Goal: Task Accomplishment & Management: Manage account settings

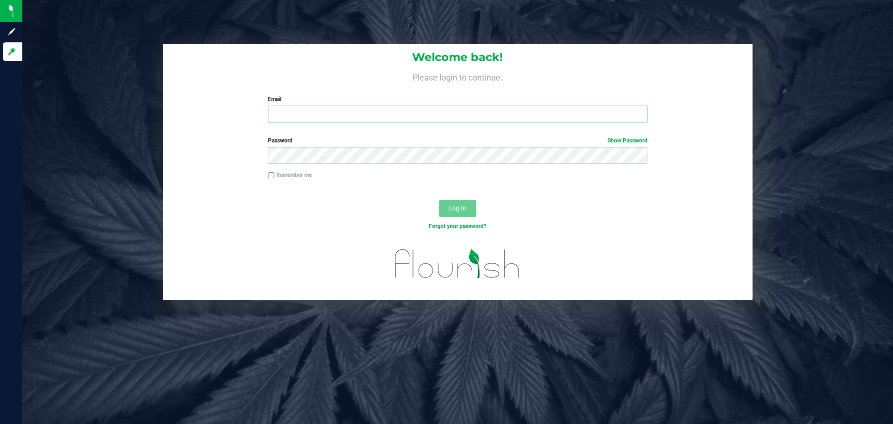
type input "[PERSON_NAME][EMAIL_ADDRESS][DOMAIN_NAME]"
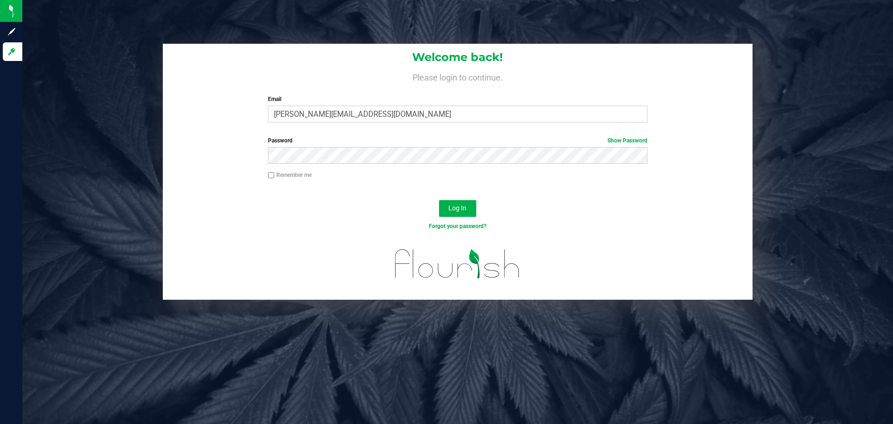
click at [345, 206] on div "Log In" at bounding box center [458, 211] width 590 height 31
click at [456, 207] on span "Log In" at bounding box center [457, 207] width 18 height 7
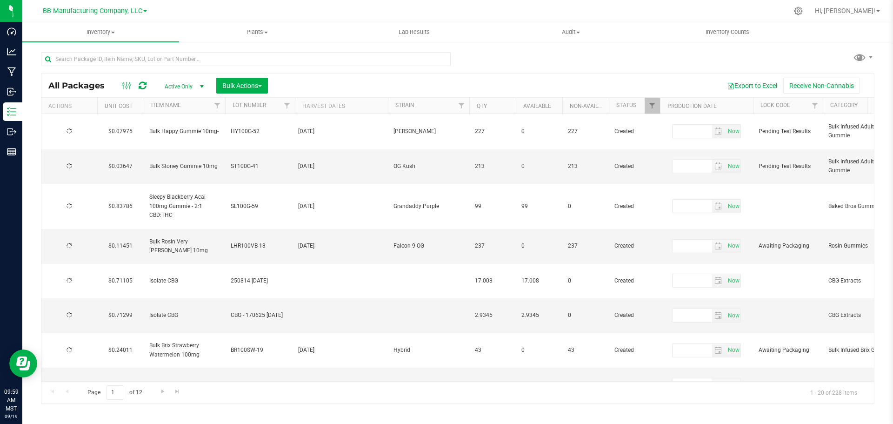
type input "[DATE]"
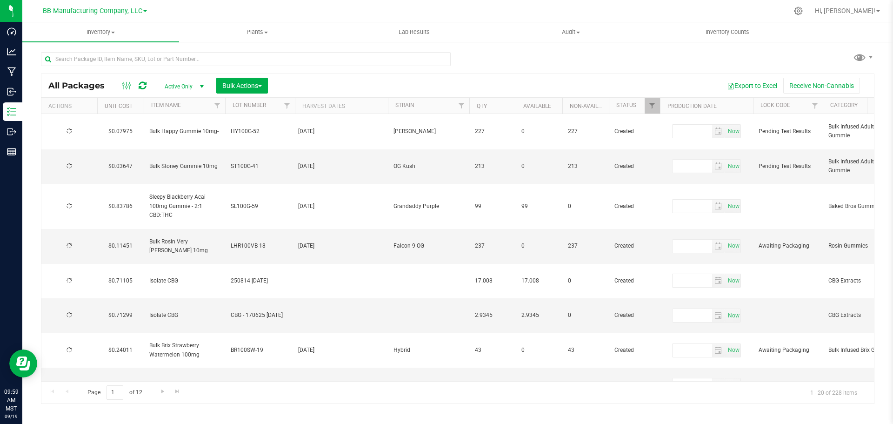
type input "[DATE]"
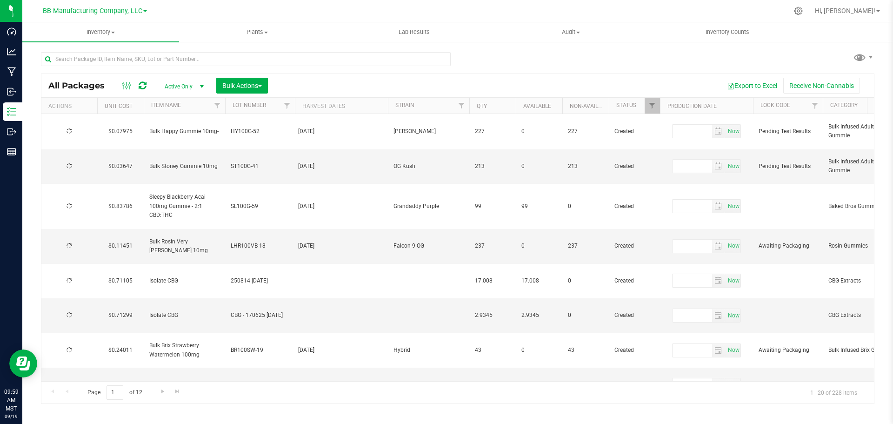
type input "[DATE]"
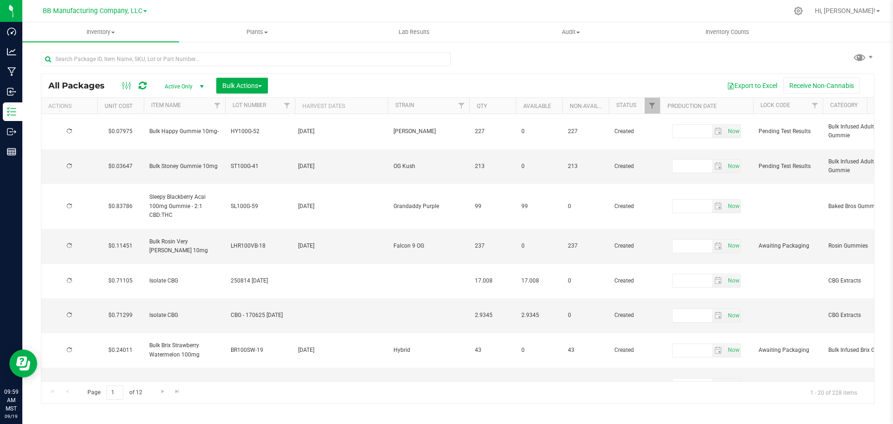
type input "[DATE]"
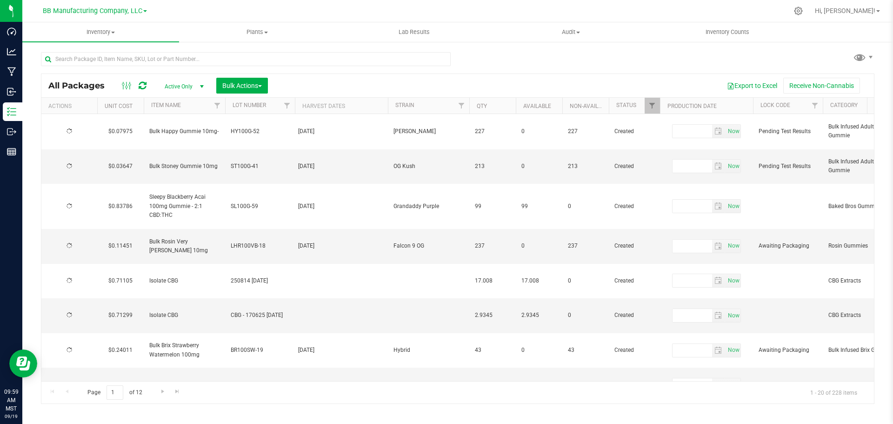
type input "[DATE]"
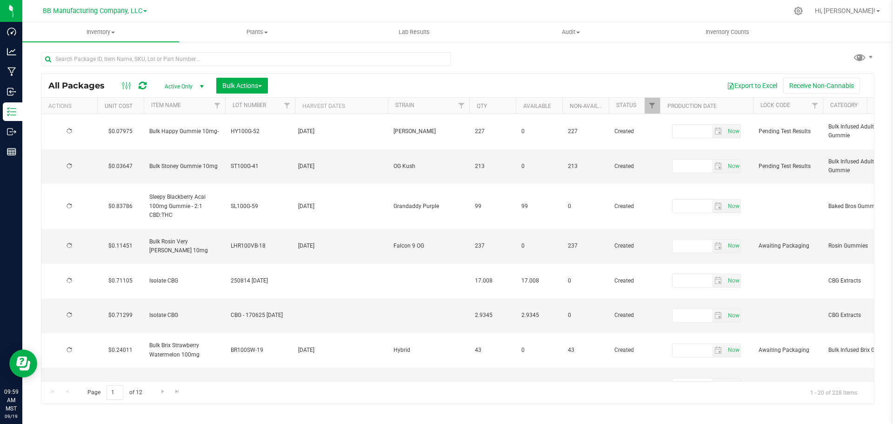
type input "[DATE]"
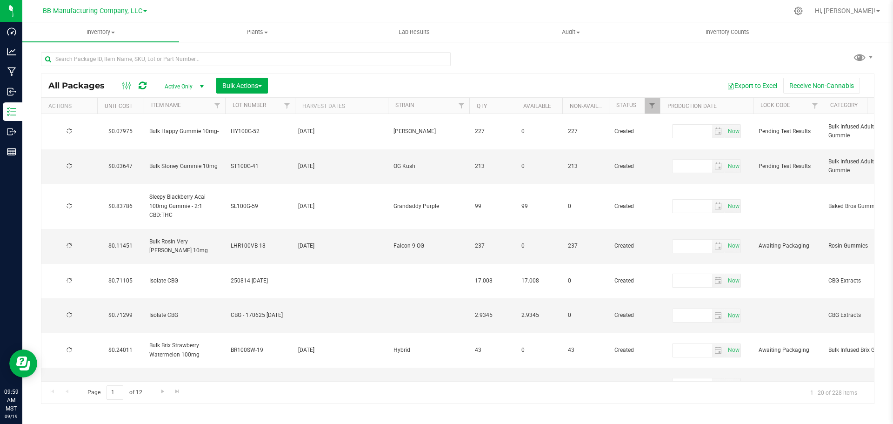
type input "[DATE]"
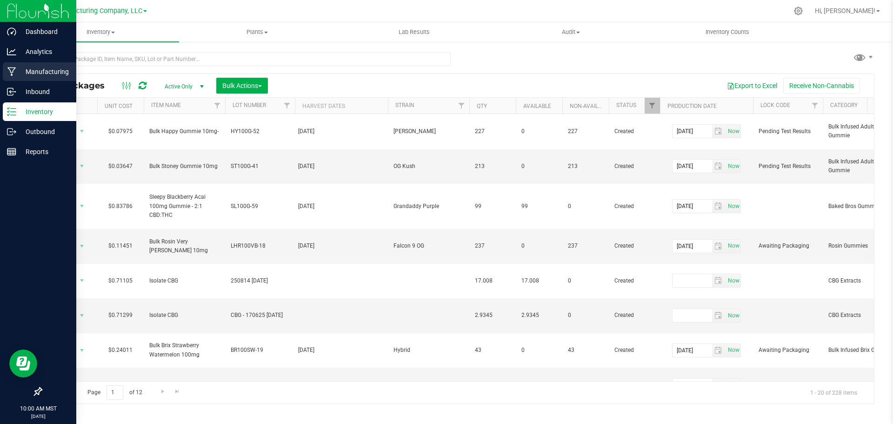
click at [15, 66] on div "Manufacturing" at bounding box center [39, 71] width 73 height 19
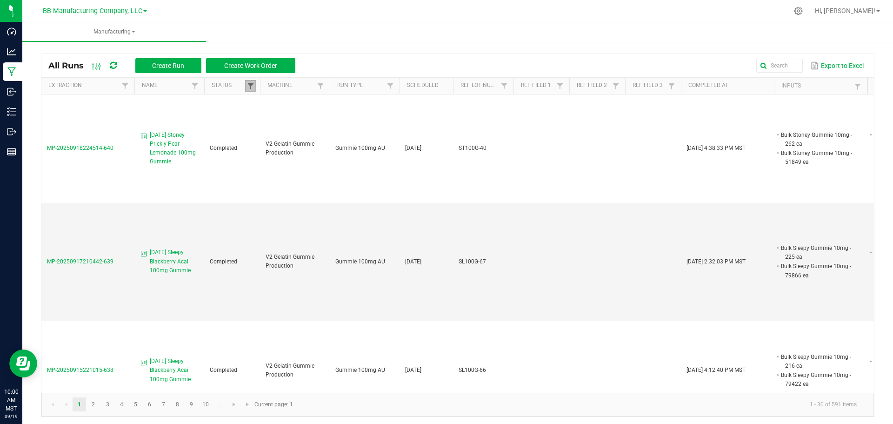
click at [248, 88] on span at bounding box center [250, 85] width 7 height 7
click at [262, 135] on li "Completed" at bounding box center [296, 137] width 90 height 12
checkbox input "false"
click at [322, 170] on button "Filter" at bounding box center [323, 169] width 47 height 20
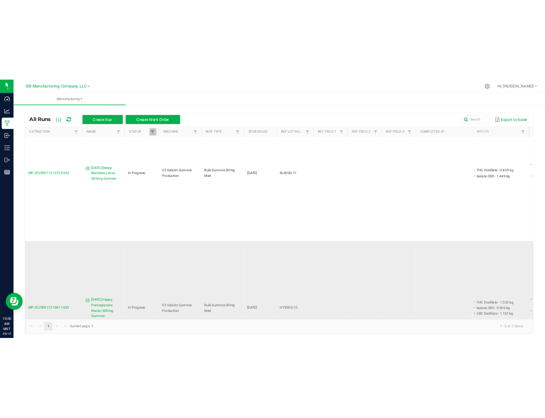
scroll to position [96, 0]
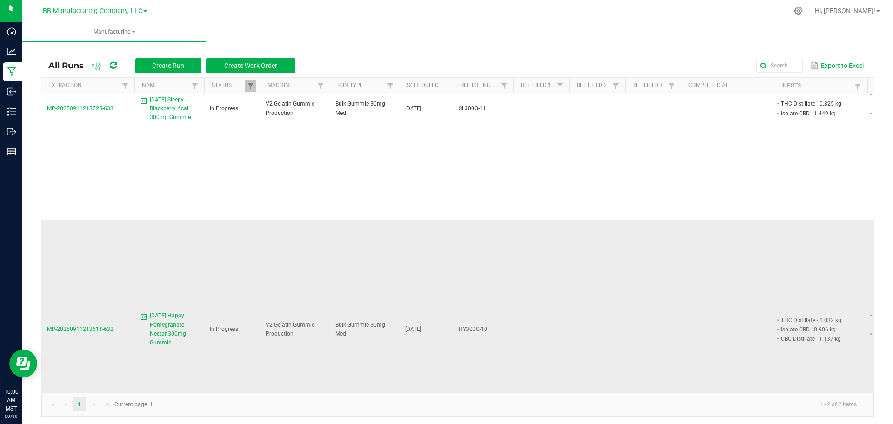
click at [72, 326] on span "MP-20250911213611-632" at bounding box center [80, 329] width 66 height 7
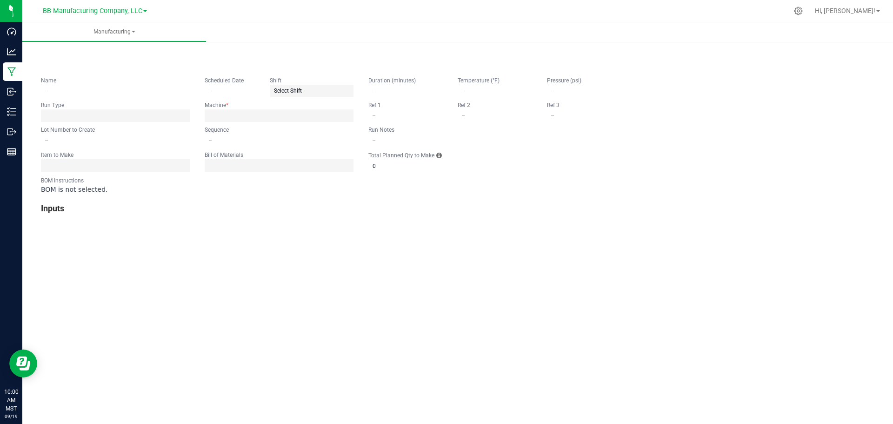
type input "[DATE] Happy Pomegranate Nectar 300mg Gummie"
type input "[DATE]"
type input "HY300G-10"
type input "1"
type input "5"
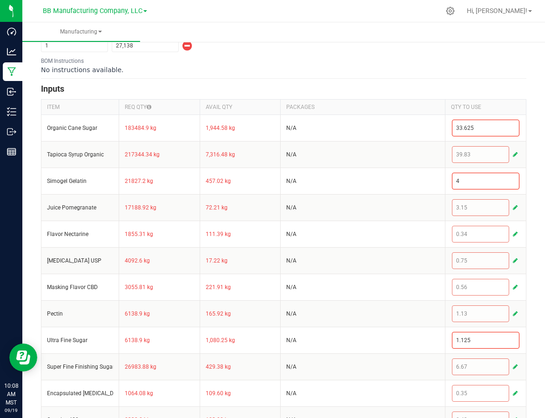
scroll to position [372, 0]
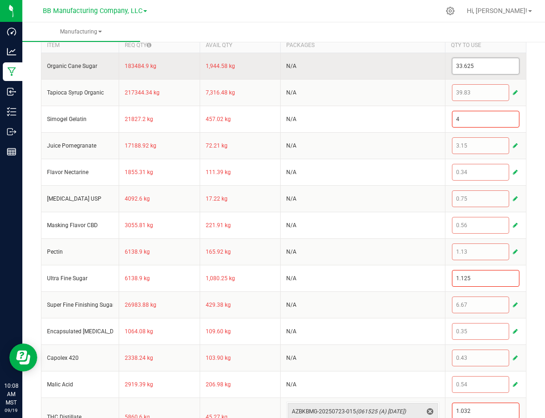
click at [482, 69] on input "33.625" at bounding box center [485, 66] width 66 height 16
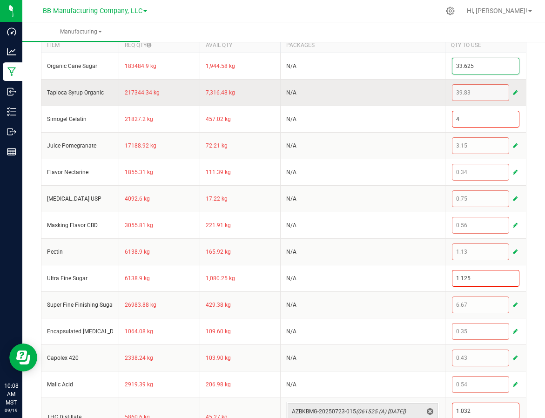
click at [512, 93] on span "button" at bounding box center [514, 92] width 5 height 7
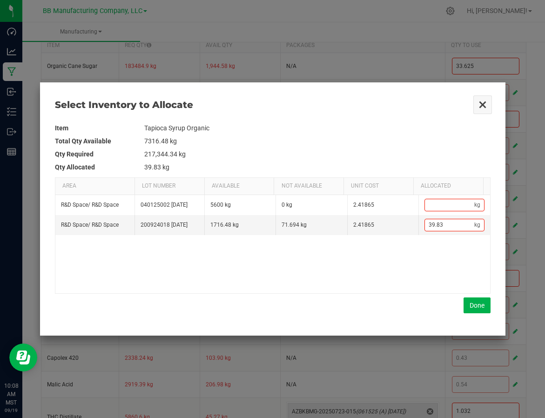
click at [483, 101] on button "Close" at bounding box center [482, 105] width 20 height 20
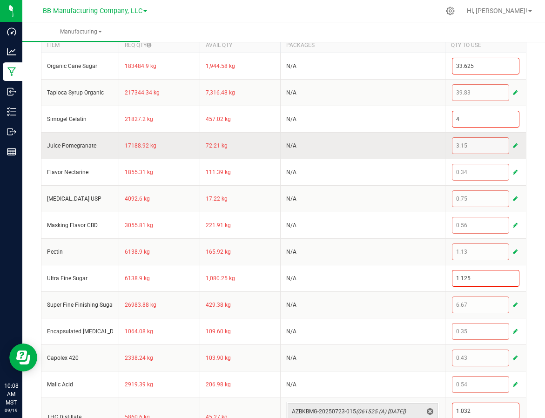
click at [512, 144] on span "button" at bounding box center [514, 145] width 5 height 7
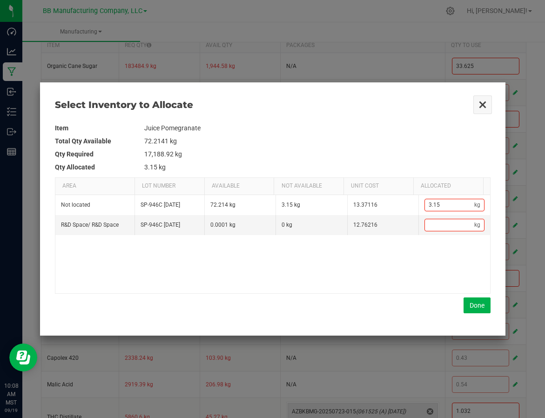
click at [476, 103] on button "Close" at bounding box center [482, 105] width 20 height 20
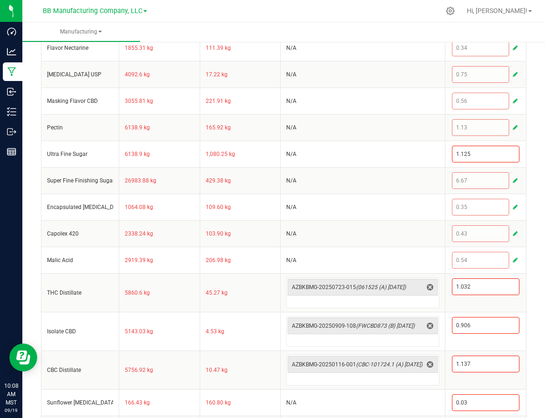
scroll to position [434, 0]
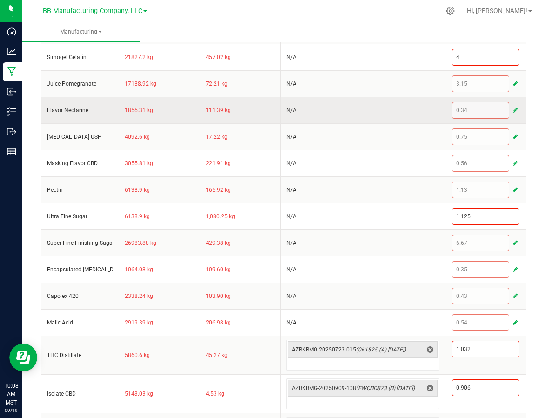
click at [512, 110] on span "button" at bounding box center [514, 109] width 5 height 7
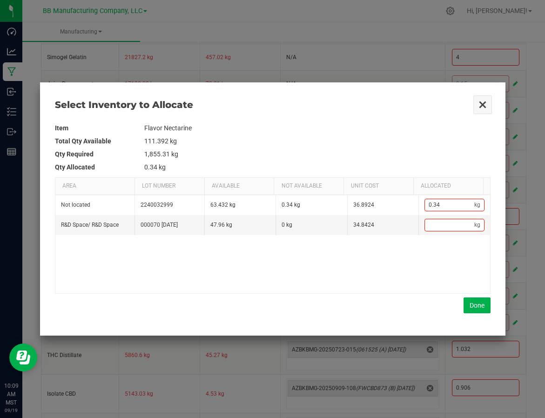
click at [480, 106] on button "Close" at bounding box center [482, 105] width 20 height 20
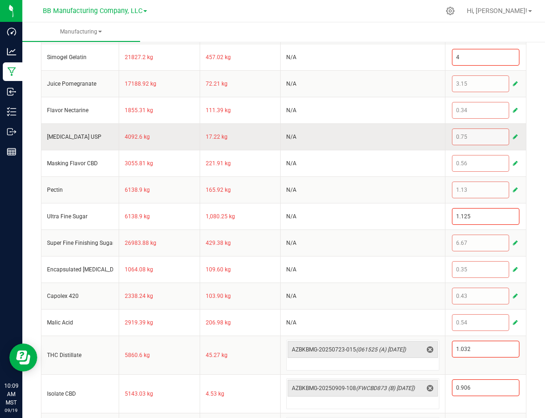
click at [511, 135] on button "button" at bounding box center [515, 136] width 8 height 11
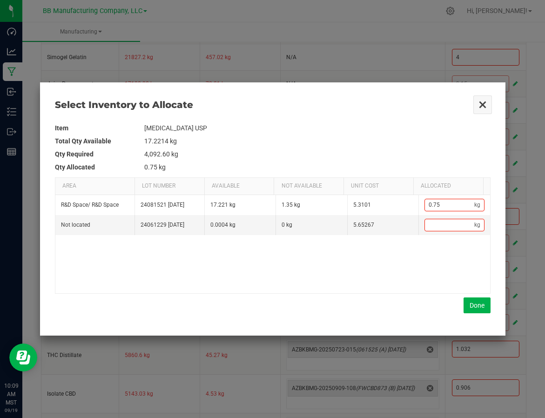
click at [479, 104] on button "Close" at bounding box center [482, 105] width 20 height 20
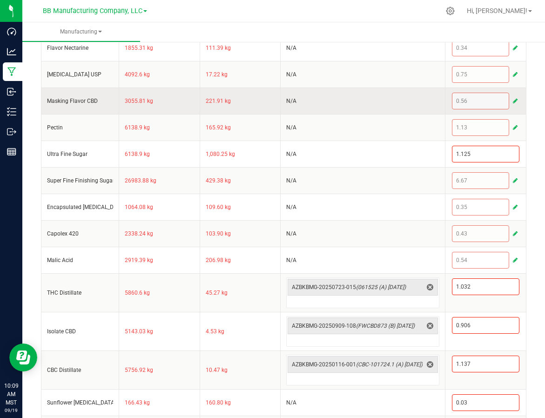
scroll to position [530, 0]
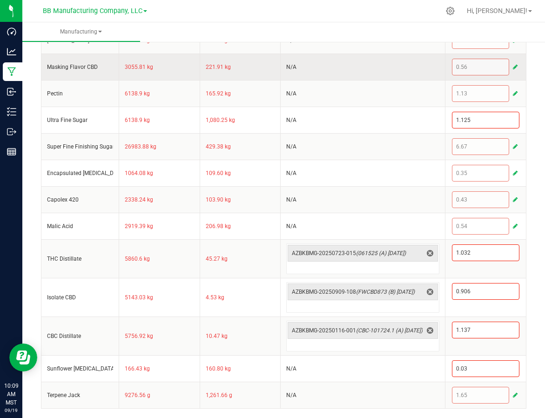
click at [512, 66] on span "button" at bounding box center [514, 66] width 5 height 7
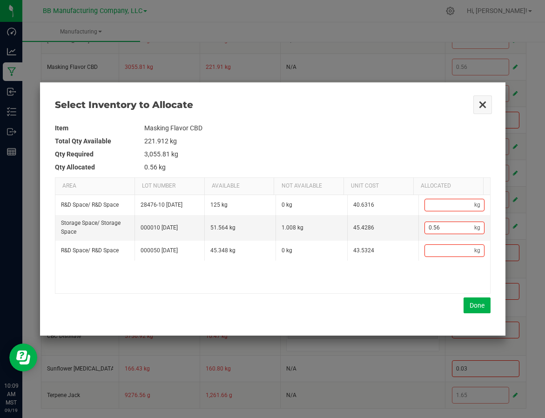
click at [484, 106] on button "Close" at bounding box center [482, 105] width 20 height 20
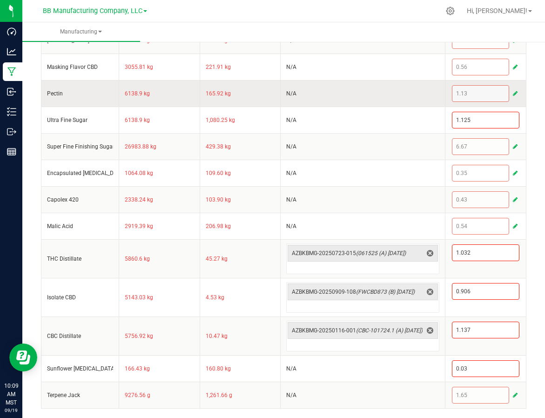
click at [512, 92] on span "button" at bounding box center [514, 93] width 5 height 7
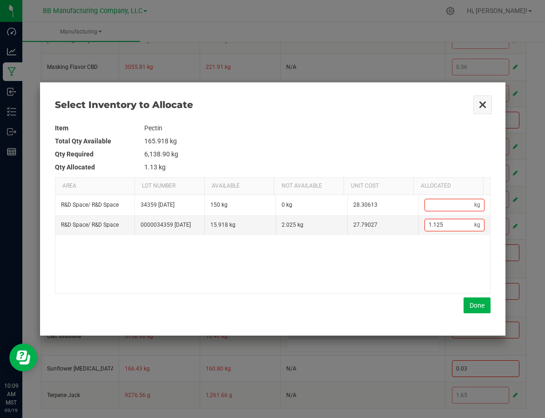
click at [484, 100] on button "Close" at bounding box center [482, 105] width 20 height 20
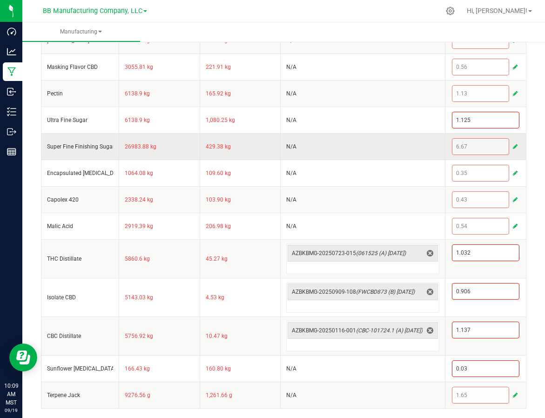
click at [512, 146] on span "button" at bounding box center [514, 146] width 5 height 7
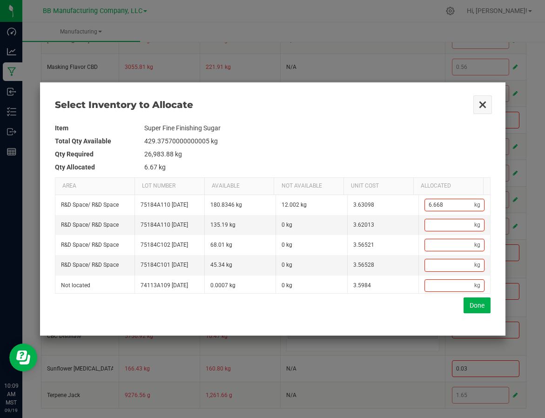
click at [479, 100] on button "Close" at bounding box center [482, 105] width 20 height 20
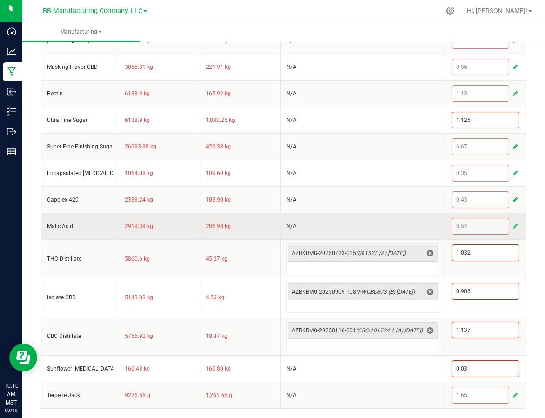
click at [408, 220] on td "N/A" at bounding box center [362, 226] width 165 height 27
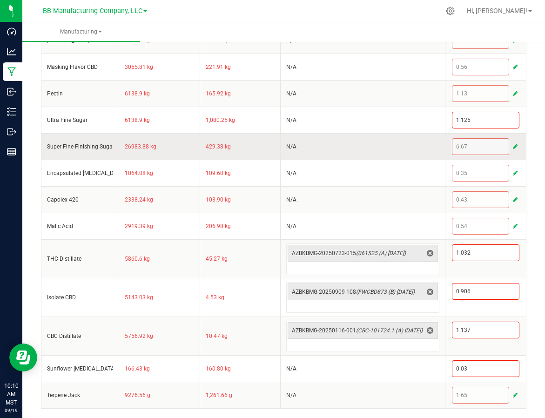
click at [512, 145] on span "button" at bounding box center [514, 146] width 5 height 7
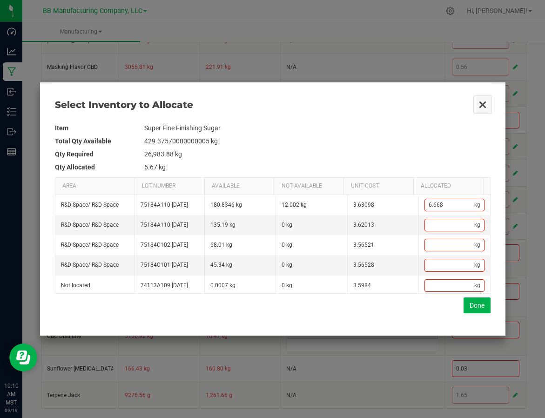
click at [478, 101] on button "Close" at bounding box center [482, 105] width 20 height 20
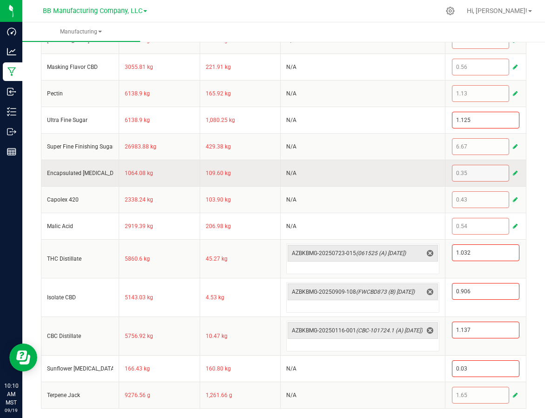
click at [512, 172] on span "button" at bounding box center [514, 172] width 5 height 7
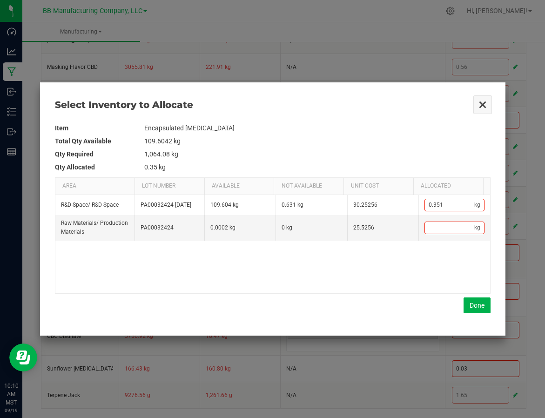
click at [483, 103] on button "Close" at bounding box center [482, 105] width 20 height 20
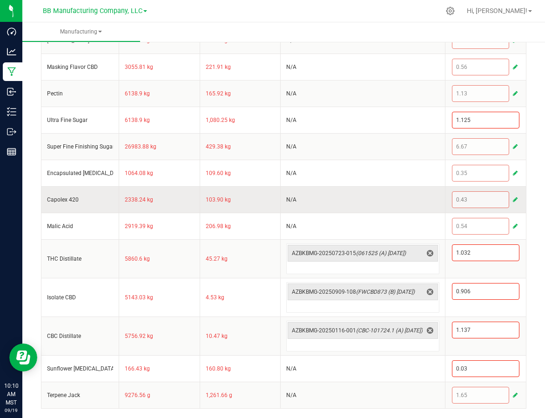
click at [511, 197] on button "button" at bounding box center [515, 199] width 8 height 11
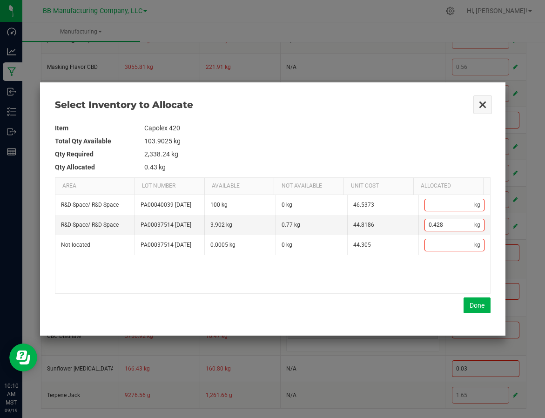
click at [479, 107] on button "Close" at bounding box center [482, 105] width 20 height 20
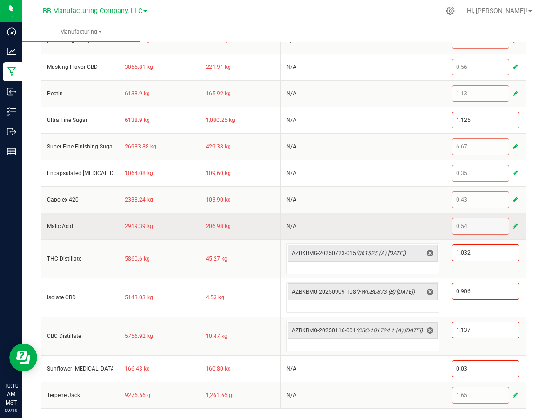
click at [512, 225] on span "button" at bounding box center [514, 225] width 5 height 7
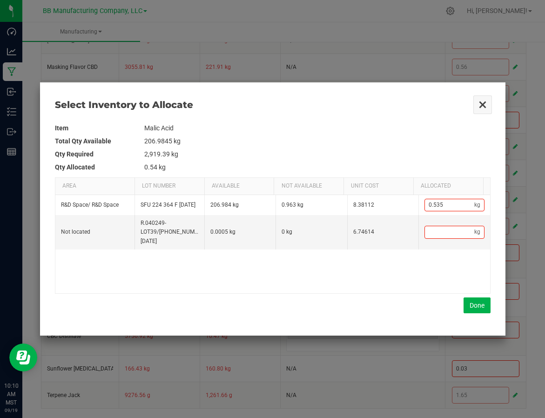
click at [479, 101] on button "Close" at bounding box center [482, 105] width 20 height 20
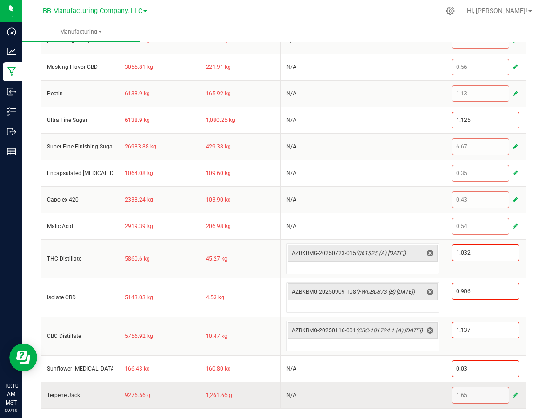
click at [512, 393] on span "button" at bounding box center [514, 394] width 5 height 7
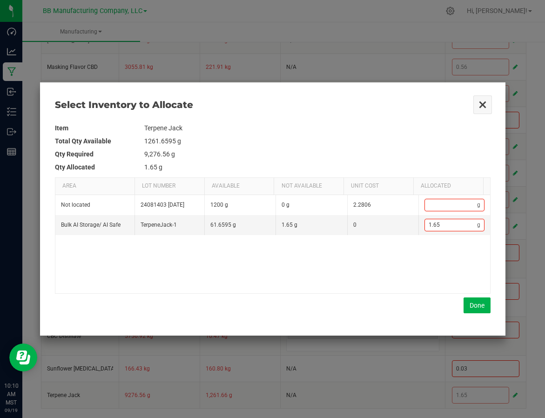
click at [483, 103] on button "Close" at bounding box center [482, 105] width 20 height 20
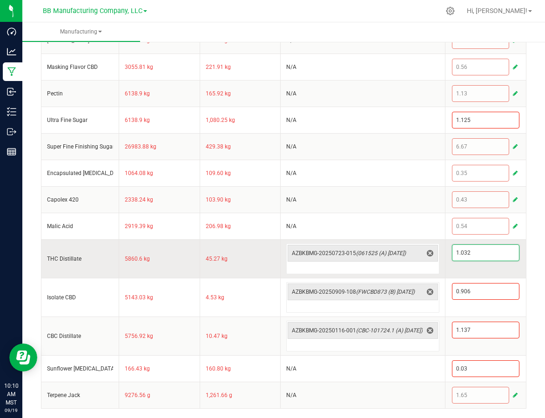
click at [475, 251] on input "1.032" at bounding box center [485, 253] width 66 height 16
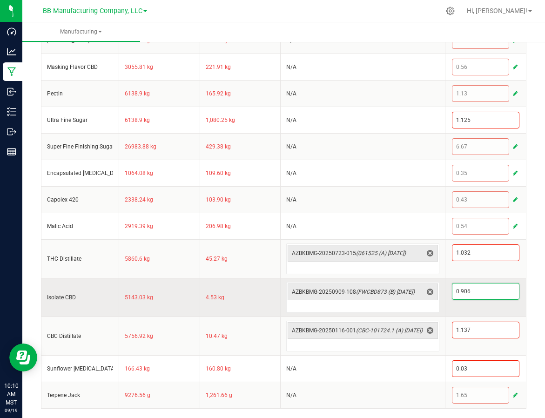
click at [480, 293] on input "0.906" at bounding box center [485, 291] width 66 height 16
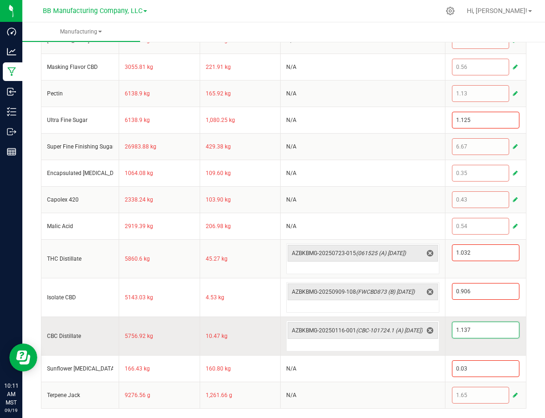
click at [492, 332] on input "1.137" at bounding box center [485, 330] width 66 height 16
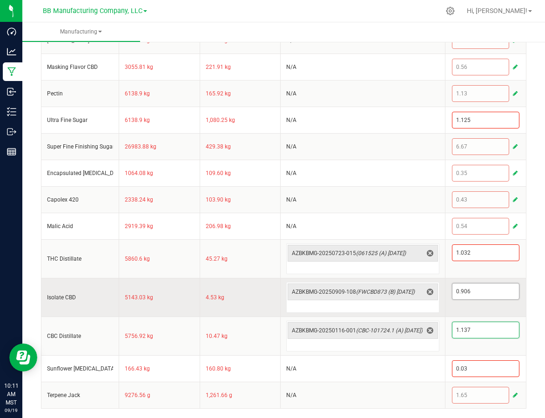
click at [477, 297] on input "0.906" at bounding box center [485, 291] width 66 height 16
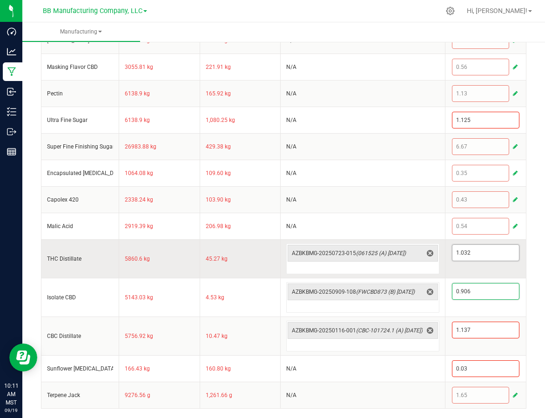
click at [469, 249] on input "1.032" at bounding box center [485, 253] width 66 height 16
click at [261, 251] on td "45.27 kg" at bounding box center [239, 258] width 81 height 39
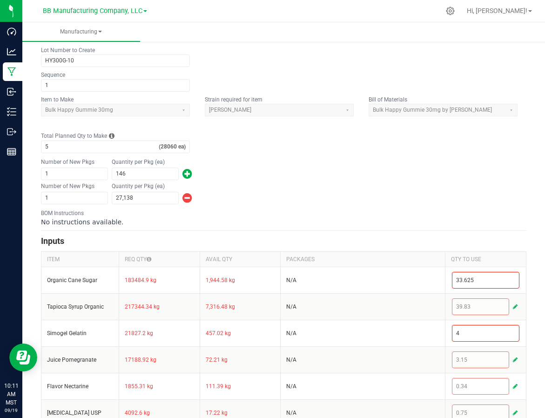
scroll to position [0, 0]
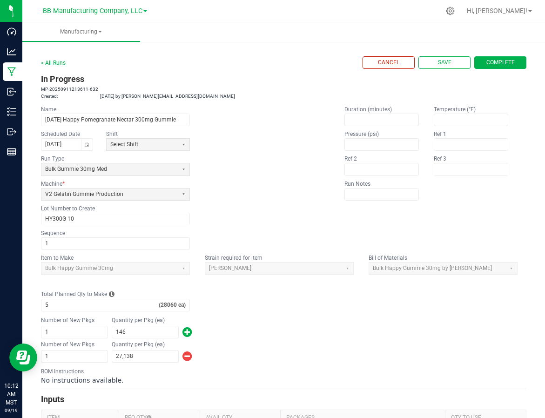
click at [271, 160] on fieldset "Name [DATE] Happy Pomegranate Nectar 300mg Gummie Scheduled Date [DATE] Shift S…" at bounding box center [185, 177] width 288 height 145
click at [302, 139] on fieldset "Name [DATE] Happy Pomegranate Nectar 300mg Gummie Scheduled Date [DATE] Shift S…" at bounding box center [185, 177] width 288 height 145
click at [299, 88] on div "MP-20250911213611-632 Created: [DATE] by [EMAIL_ADDRESS][DOMAIN_NAME]" at bounding box center [283, 93] width 485 height 14
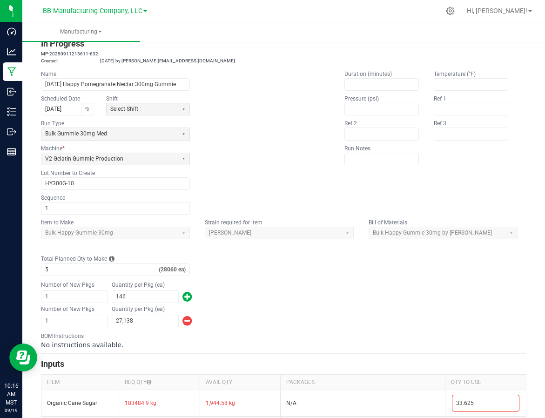
scroll to position [62, 0]
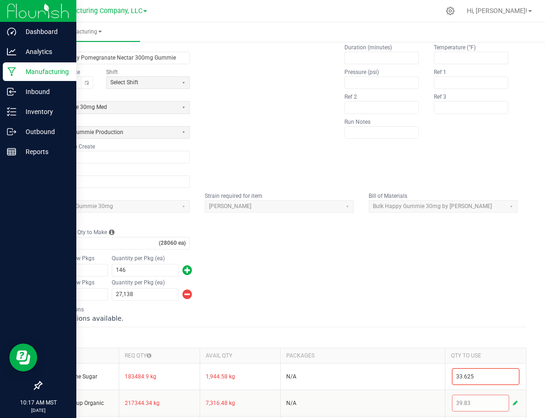
click at [7, 67] on div "Manufacturing" at bounding box center [39, 71] width 73 height 19
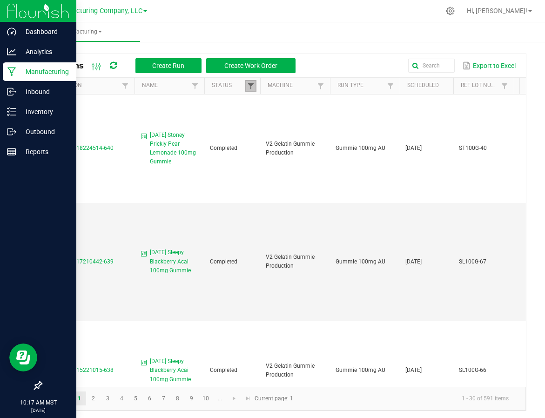
click at [249, 87] on span at bounding box center [250, 85] width 7 height 7
click at [279, 137] on li "Completed" at bounding box center [296, 137] width 90 height 12
checkbox input "false"
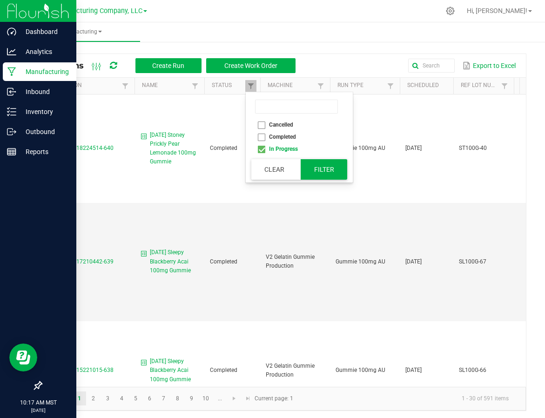
click at [322, 170] on button "Filter" at bounding box center [323, 169] width 47 height 20
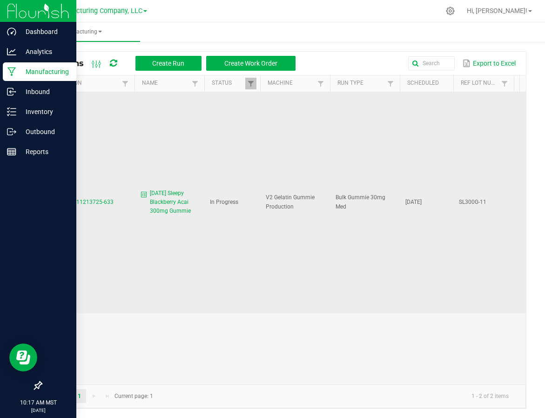
click at [82, 199] on span "MP-20250911213725-633" at bounding box center [80, 202] width 66 height 7
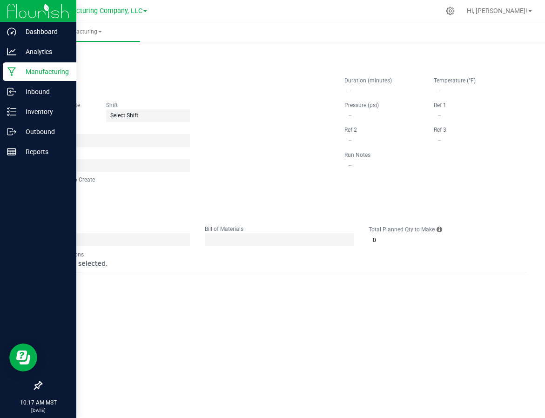
type input "[DATE] Sleepy Blackberry Acai 300mg Gummie"
type input "[DATE]"
type input "SL300G-11"
type input "2"
type input "4"
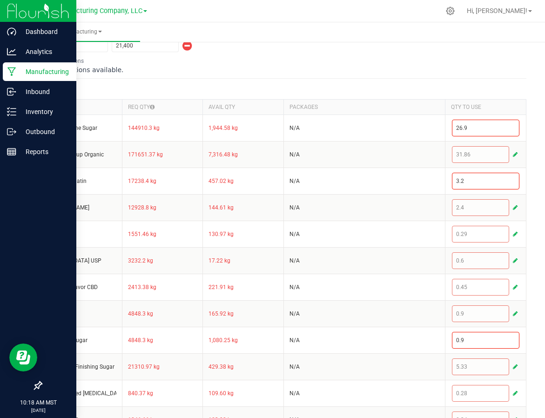
scroll to position [372, 0]
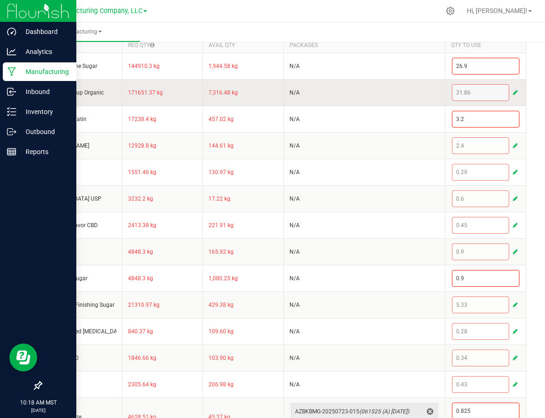
click at [512, 92] on span "button" at bounding box center [514, 92] width 5 height 7
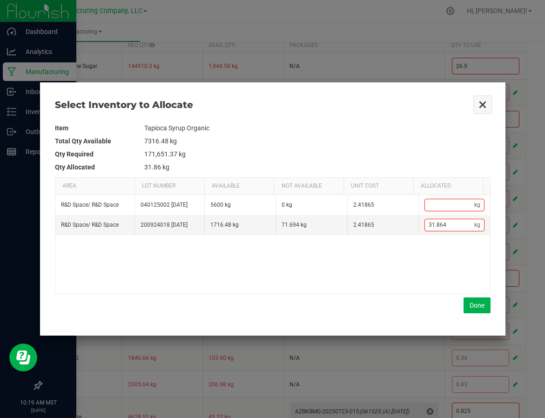
click at [482, 105] on button "Close" at bounding box center [482, 105] width 20 height 20
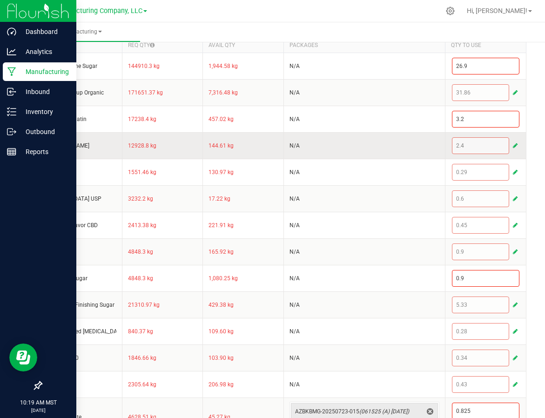
click at [512, 146] on span "button" at bounding box center [514, 145] width 5 height 7
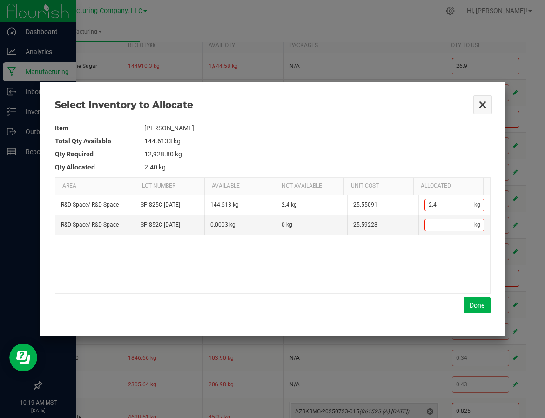
click at [482, 103] on button "Close" at bounding box center [482, 105] width 20 height 20
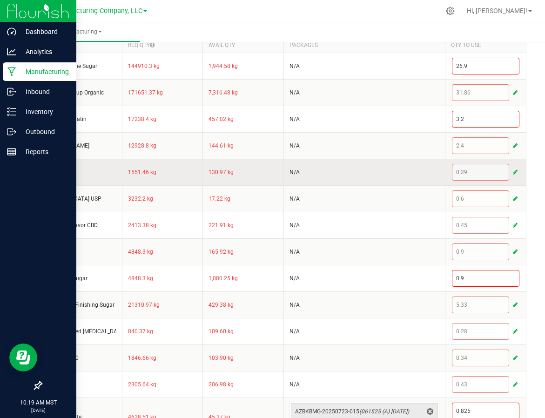
click at [511, 170] on button "button" at bounding box center [515, 171] width 8 height 11
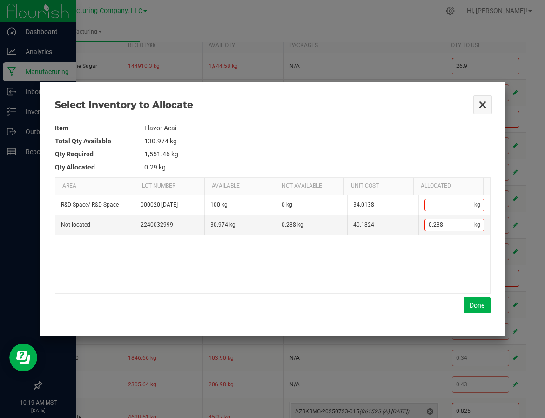
click at [477, 103] on button "Close" at bounding box center [482, 105] width 20 height 20
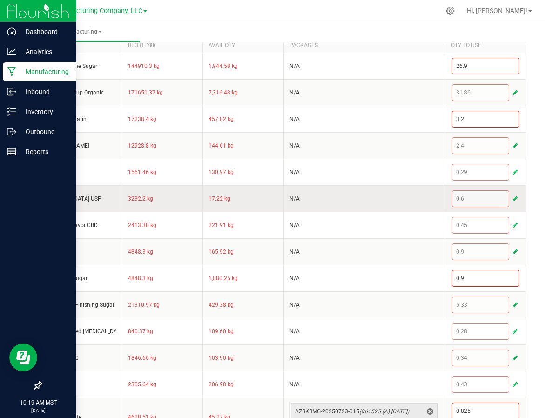
click at [512, 196] on span "button" at bounding box center [514, 198] width 5 height 7
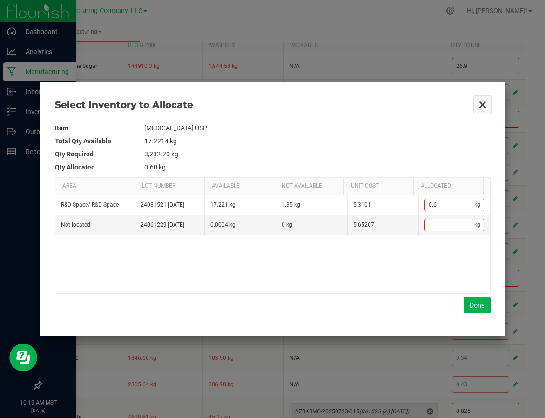
click at [481, 105] on button "Close" at bounding box center [482, 105] width 20 height 20
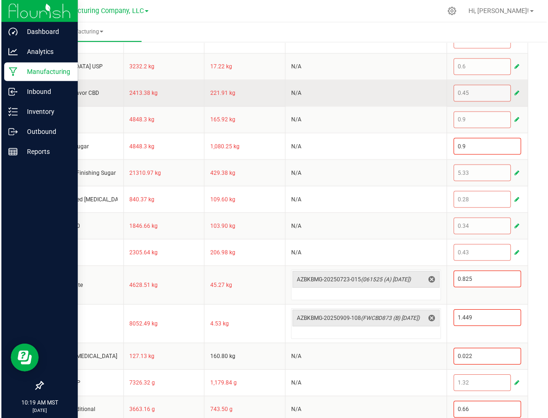
scroll to position [518, 0]
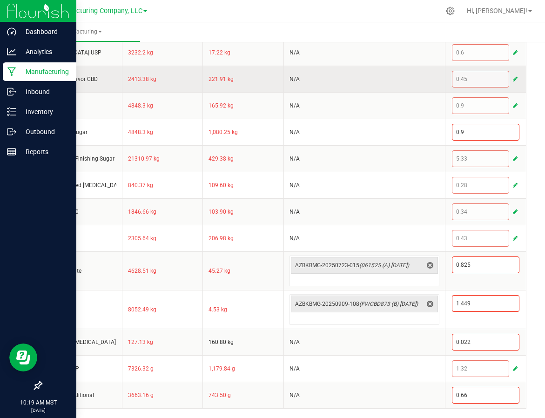
click at [512, 75] on span "button" at bounding box center [514, 78] width 5 height 7
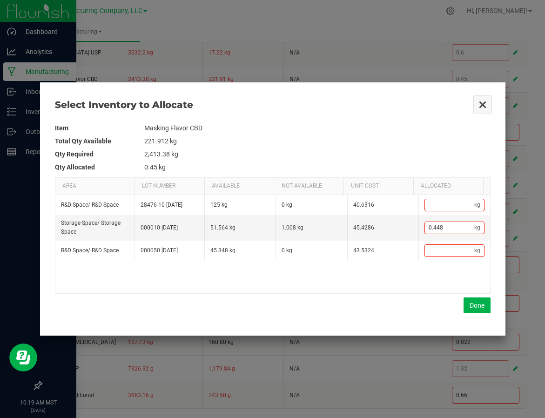
click at [485, 104] on button "Close" at bounding box center [482, 105] width 20 height 20
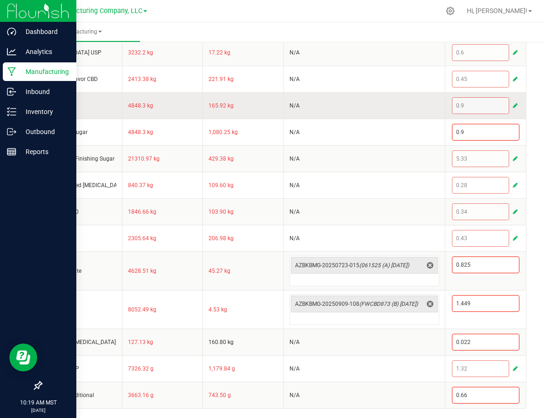
click at [512, 104] on span "button" at bounding box center [514, 105] width 5 height 7
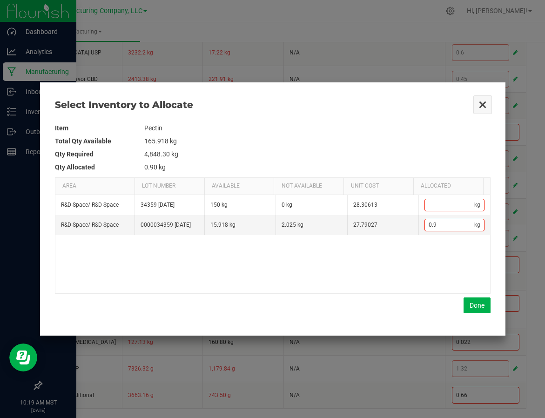
click at [483, 100] on button "Close" at bounding box center [482, 105] width 20 height 20
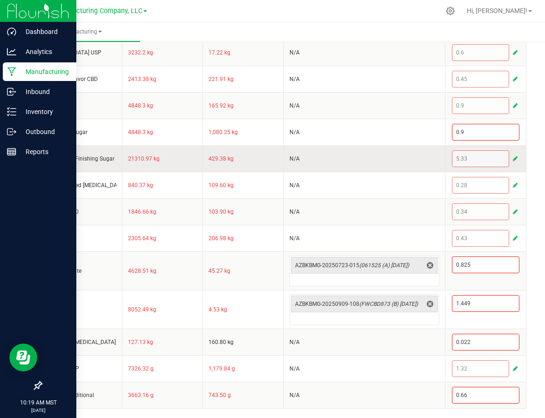
click at [512, 158] on span "button" at bounding box center [514, 158] width 5 height 7
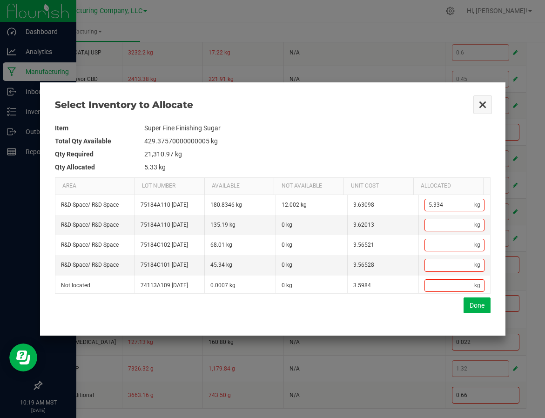
click at [480, 101] on button "Close" at bounding box center [482, 105] width 20 height 20
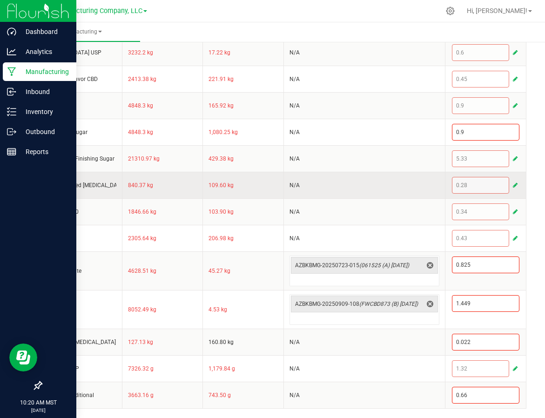
click at [512, 182] on span "button" at bounding box center [514, 184] width 5 height 7
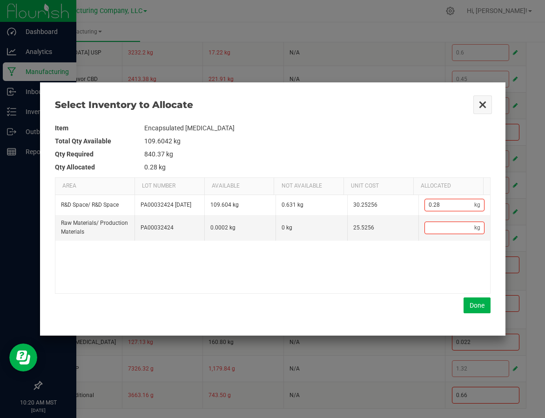
click at [484, 103] on button "Close" at bounding box center [482, 105] width 20 height 20
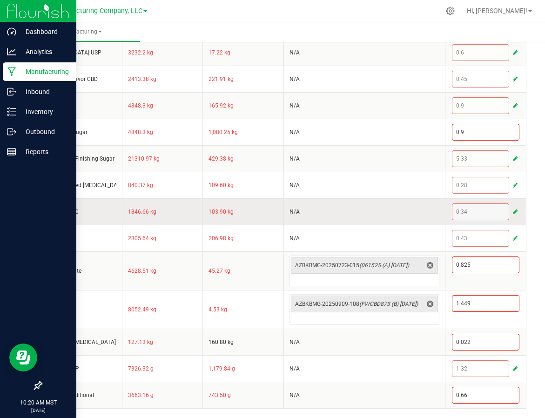
click at [512, 211] on span "button" at bounding box center [514, 211] width 5 height 7
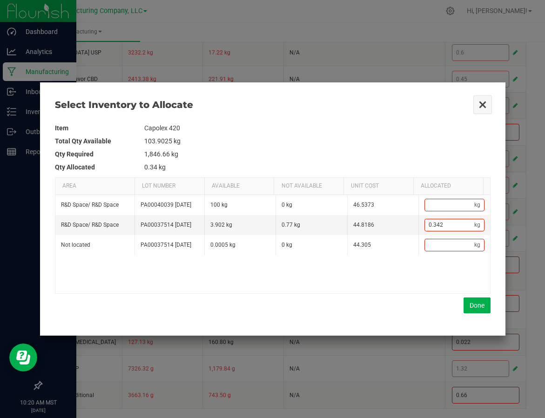
click at [480, 104] on button "Close" at bounding box center [482, 105] width 20 height 20
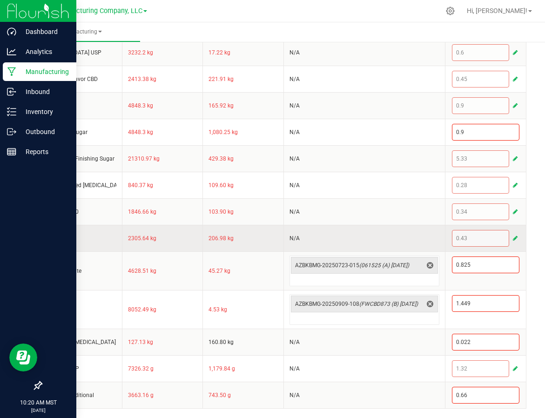
click at [512, 236] on span "button" at bounding box center [514, 237] width 5 height 7
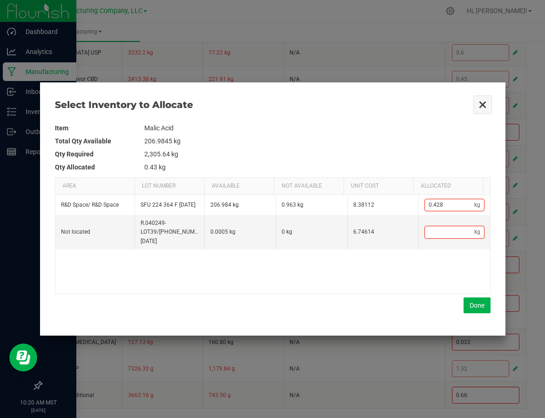
click at [482, 102] on button "Close" at bounding box center [482, 105] width 20 height 20
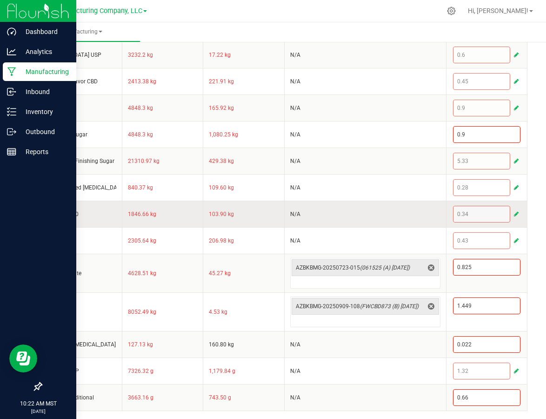
scroll to position [517, 0]
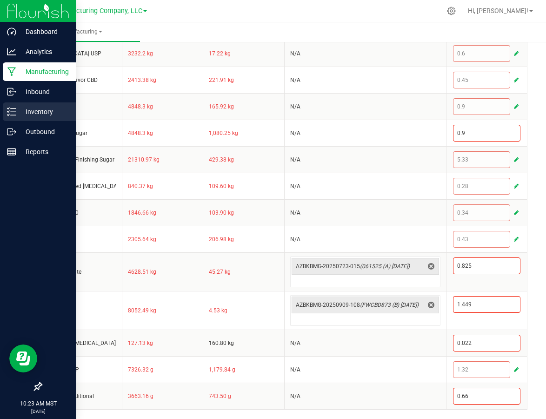
click at [16, 110] on p "Inventory" at bounding box center [44, 111] width 56 height 11
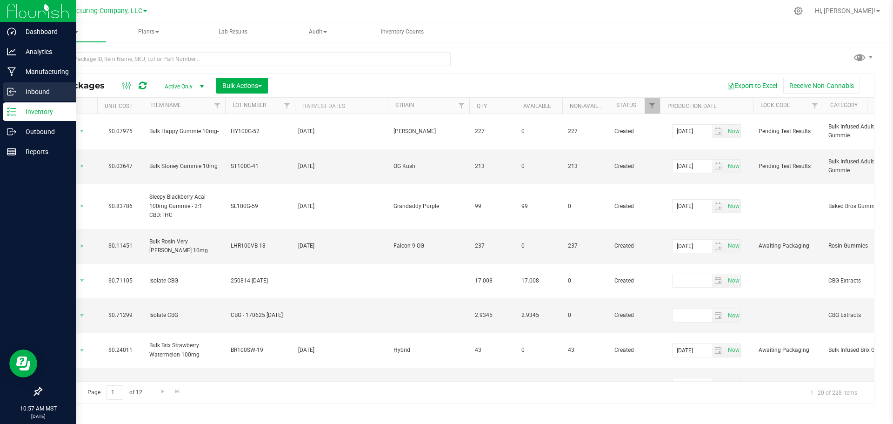
click at [33, 85] on div "Inbound" at bounding box center [39, 91] width 73 height 19
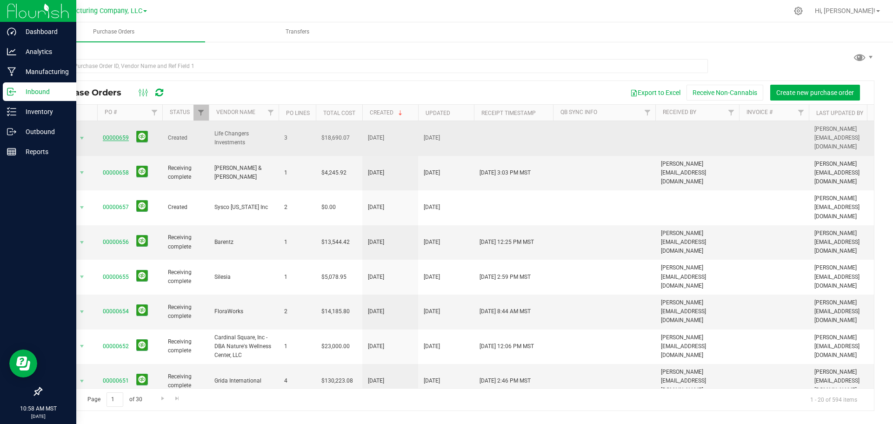
click at [111, 134] on link "00000659" at bounding box center [116, 137] width 26 height 7
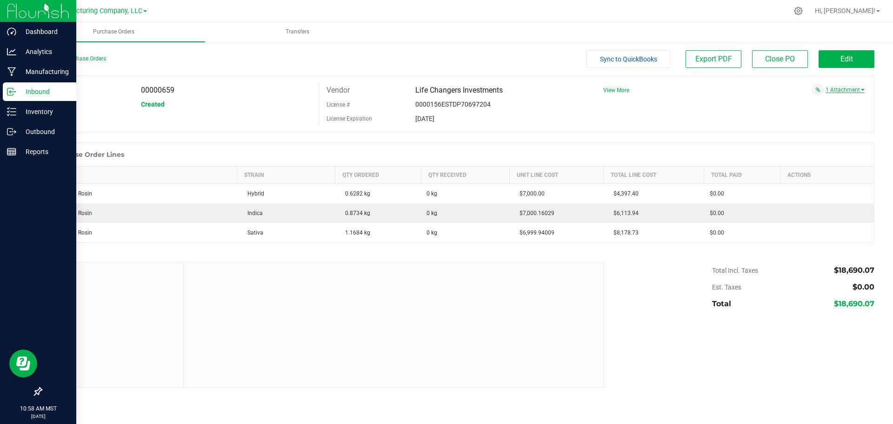
click at [842, 90] on link "1 Attachment" at bounding box center [844, 89] width 39 height 7
click at [825, 113] on button "Attach new document" at bounding box center [834, 112] width 61 height 8
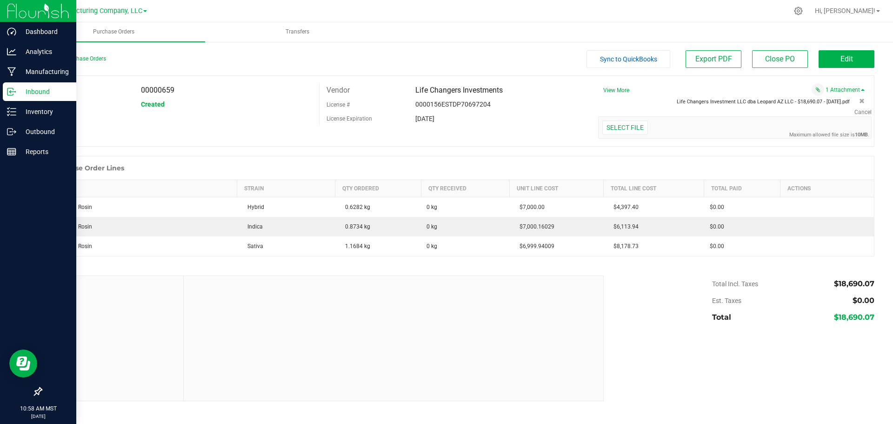
click at [754, 100] on span "Life Changers Investment LLC dba Leopard AZ LLC - $18,690.07 - [DATE].pdf" at bounding box center [763, 102] width 173 height 6
click at [501, 149] on div at bounding box center [457, 150] width 833 height 9
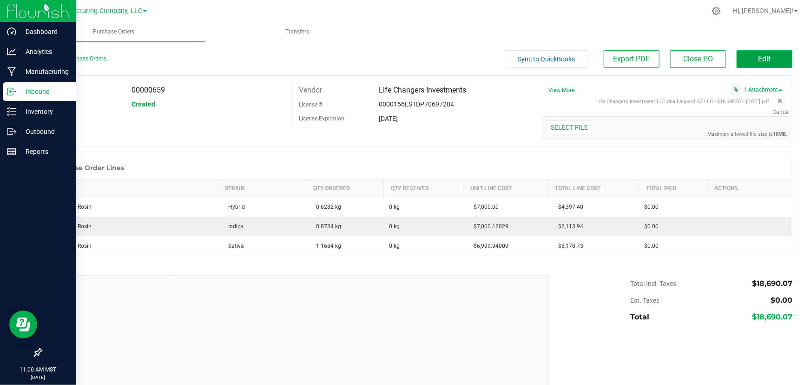
click at [759, 54] on span "Edit" at bounding box center [765, 58] width 13 height 9
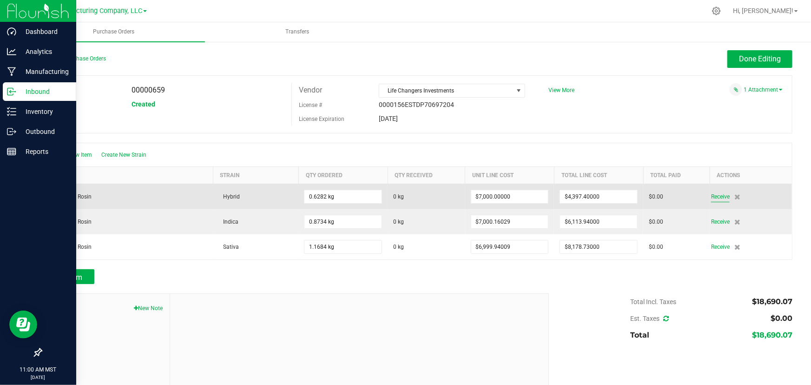
click at [715, 196] on span "Receive" at bounding box center [720, 196] width 19 height 11
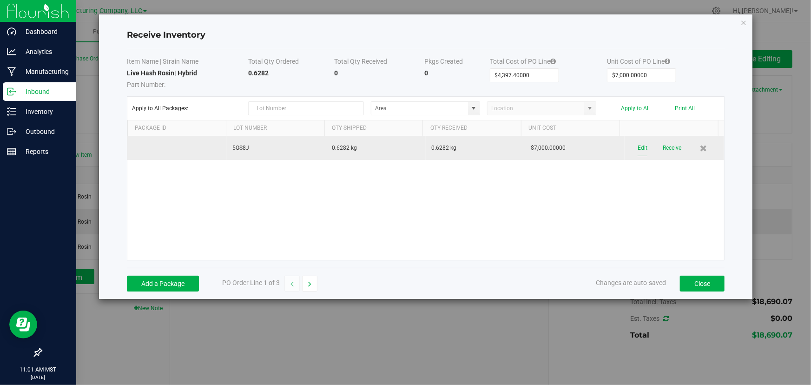
click at [638, 146] on button "Edit" at bounding box center [643, 148] width 10 height 16
click at [259, 146] on input "5QS8J" at bounding box center [272, 148] width 88 height 14
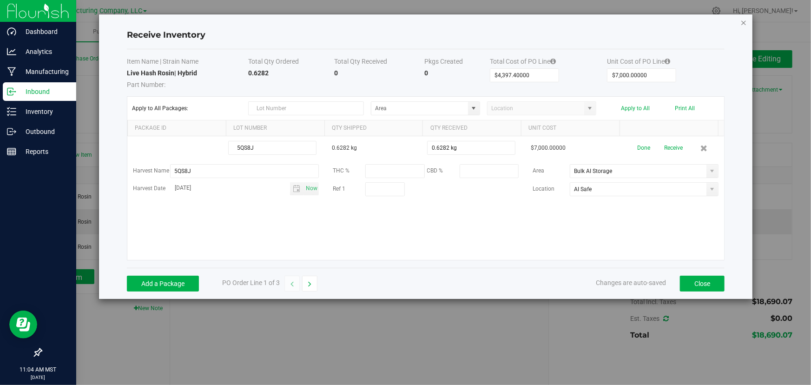
click at [744, 20] on icon "Close modal" at bounding box center [744, 22] width 7 height 11
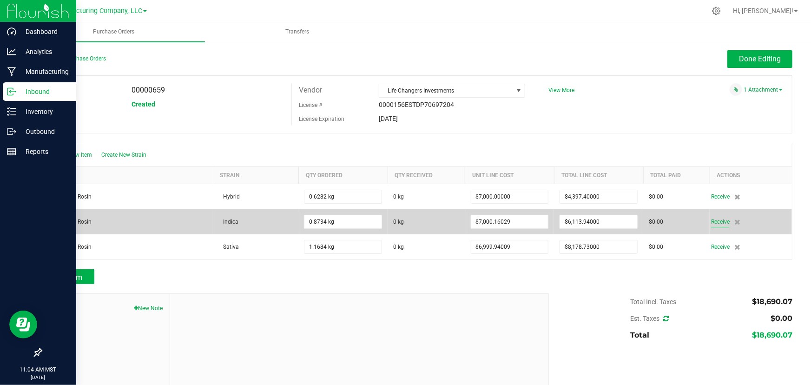
click at [711, 220] on span "Receive" at bounding box center [720, 221] width 19 height 11
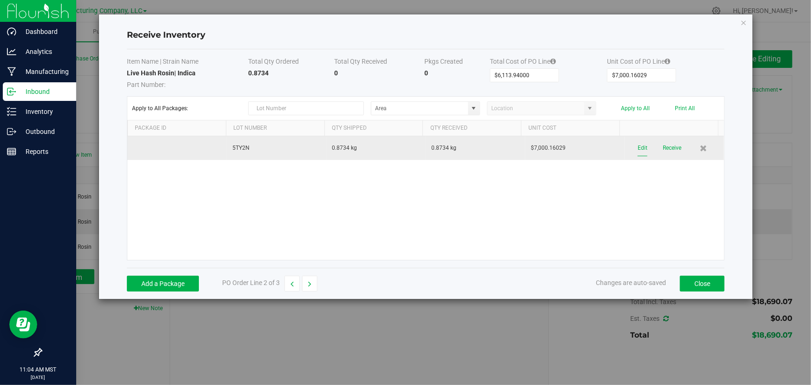
click at [638, 147] on button "Edit" at bounding box center [643, 148] width 10 height 16
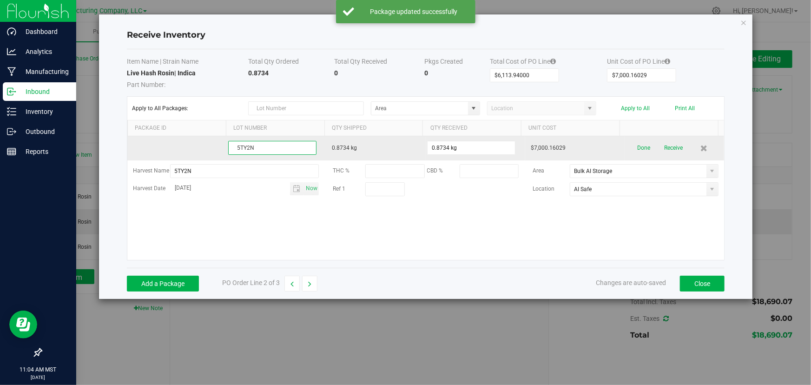
click at [253, 149] on input "5TY2N" at bounding box center [272, 148] width 88 height 14
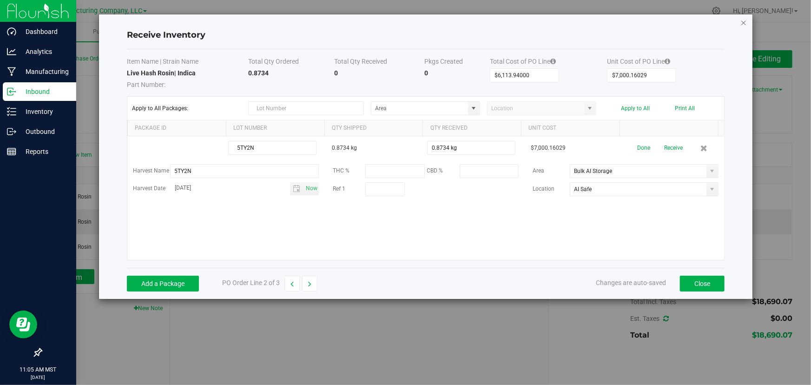
click at [744, 20] on icon "Close modal" at bounding box center [744, 22] width 7 height 11
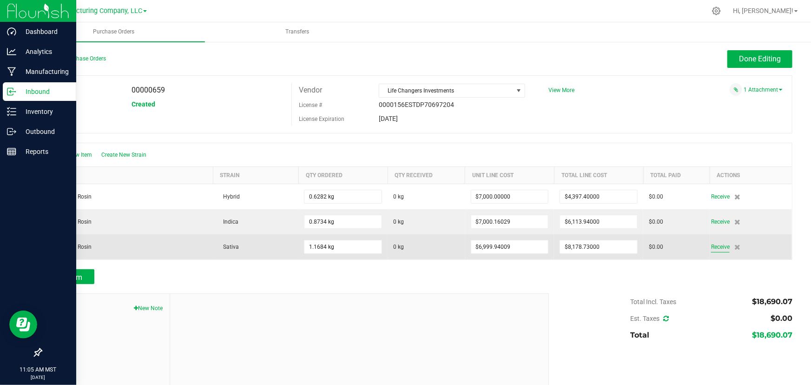
click at [712, 246] on span "Receive" at bounding box center [720, 246] width 19 height 11
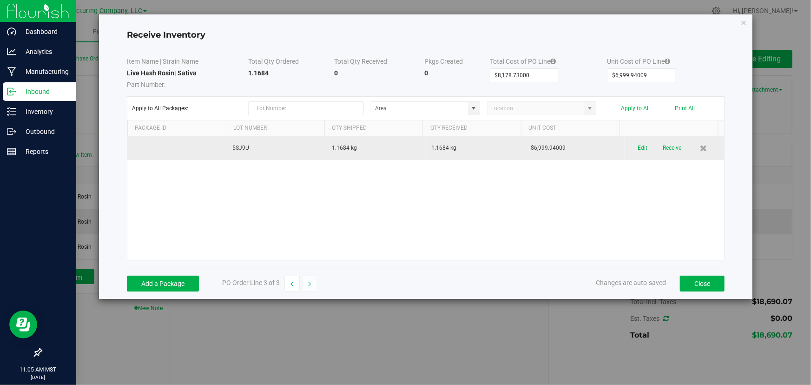
click at [239, 146] on td "5SJ9U" at bounding box center [277, 148] width 100 height 24
copy td "5SJ9U"
click at [641, 144] on button "Edit" at bounding box center [643, 148] width 10 height 16
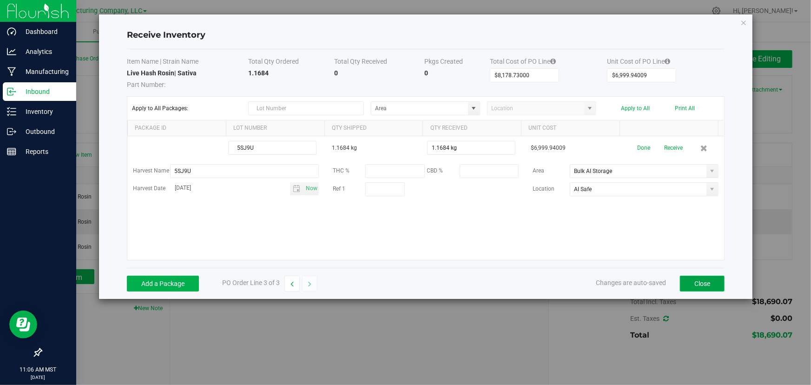
click at [694, 280] on button "Close" at bounding box center [702, 284] width 45 height 16
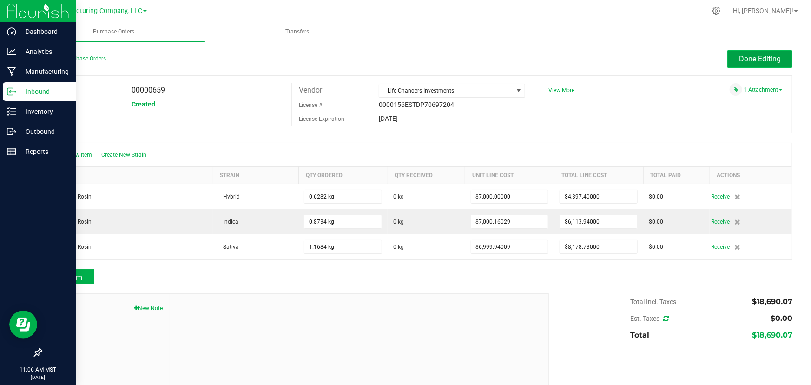
click at [745, 60] on span "Done Editing" at bounding box center [760, 58] width 42 height 9
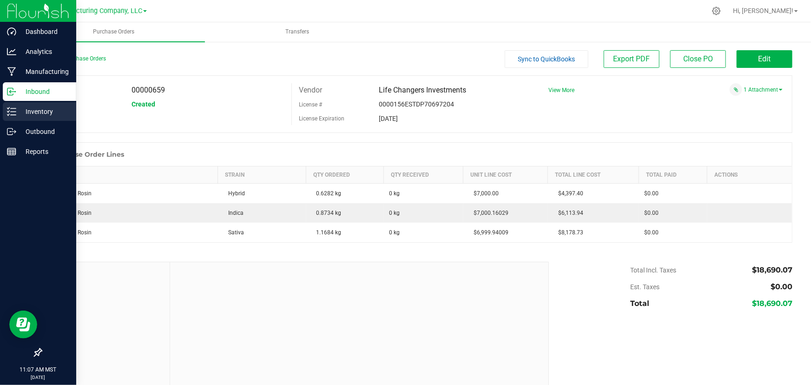
click at [27, 110] on p "Inventory" at bounding box center [44, 111] width 56 height 11
